Goal: Navigation & Orientation: Find specific page/section

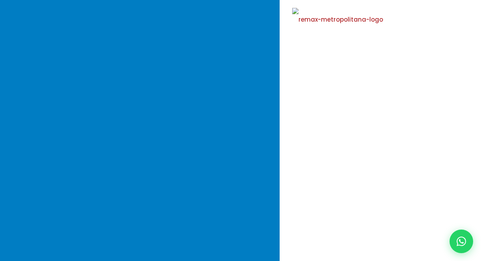
select select
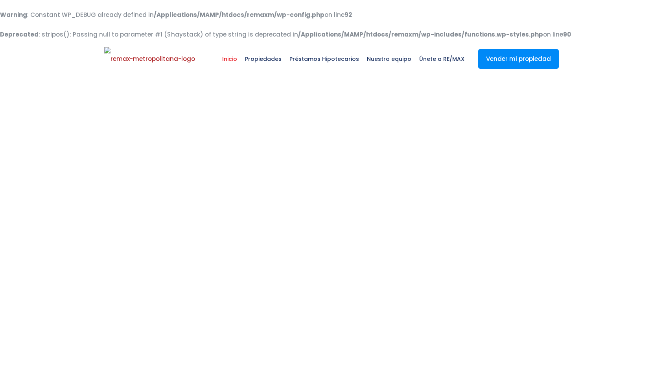
select select
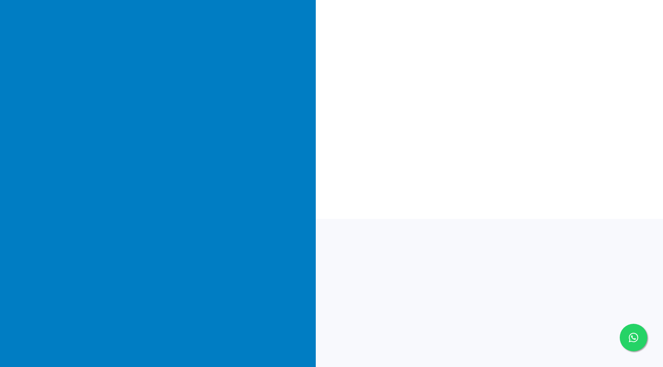
scroll to position [161, 0]
click at [638, 334] on div at bounding box center [633, 338] width 28 height 28
